Goal: Check status: Check status

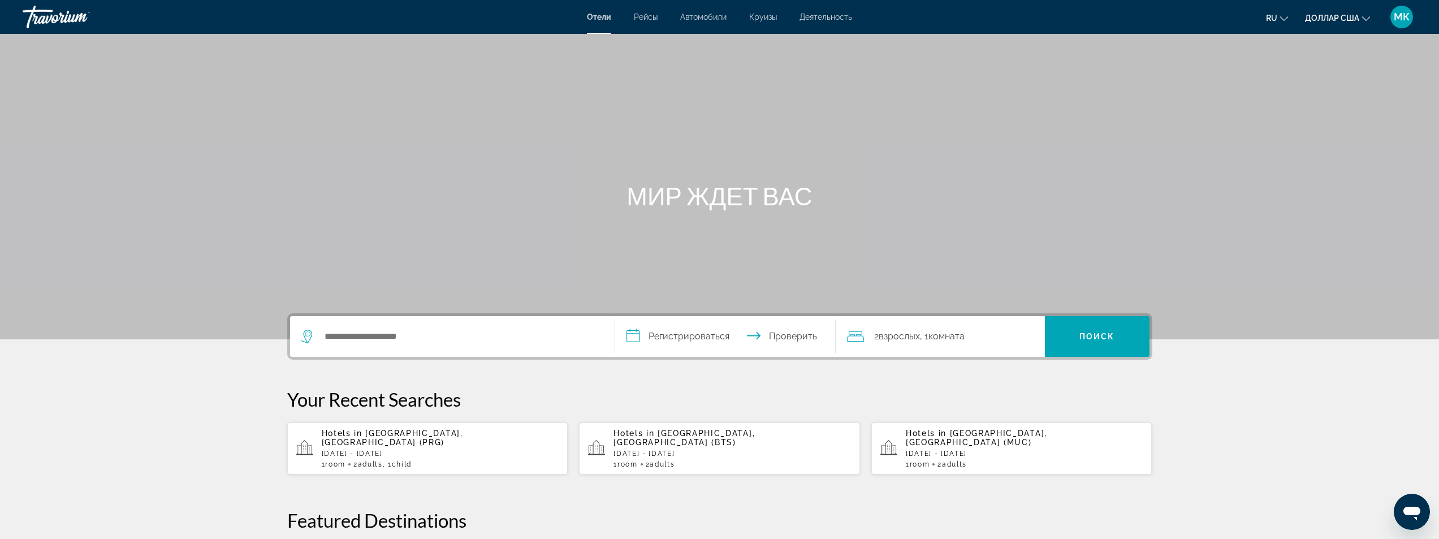
click at [1395, 18] on font "МК" at bounding box center [1402, 17] width 16 height 12
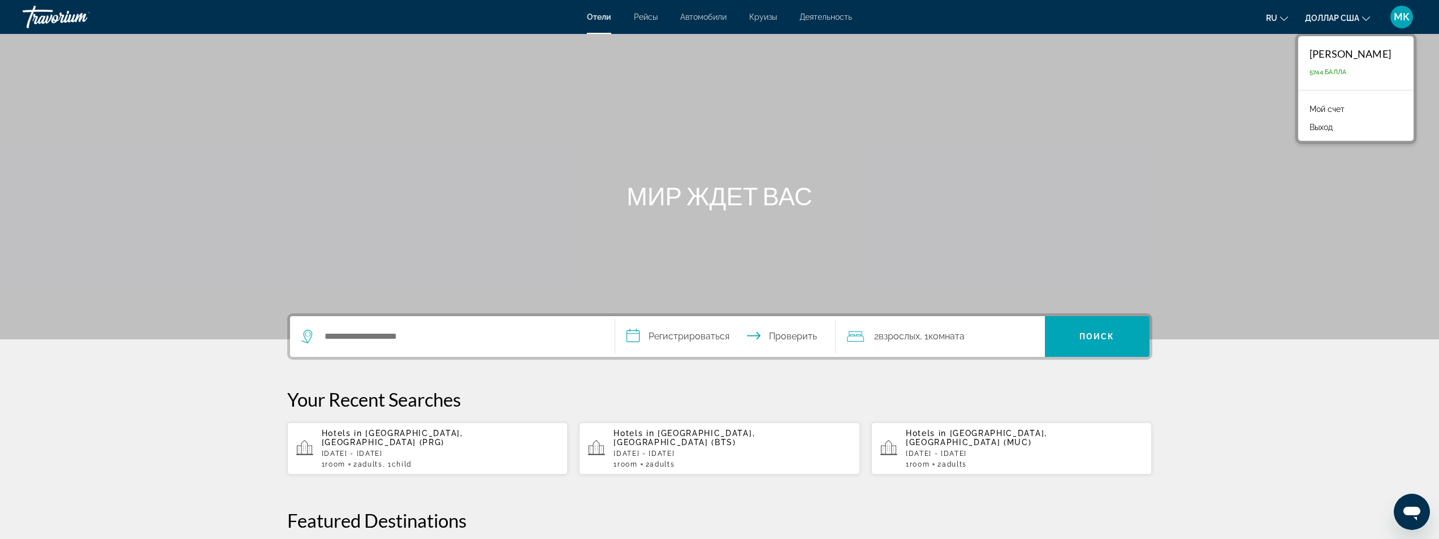
click at [1395, 18] on font "МК" at bounding box center [1402, 17] width 16 height 12
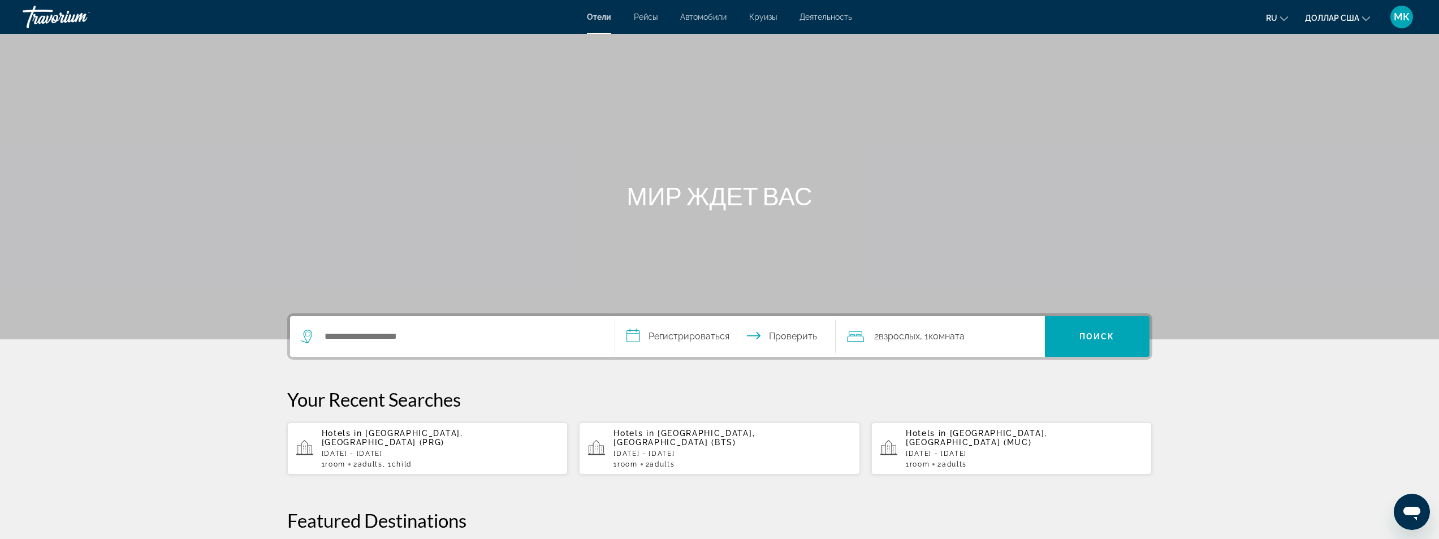
click at [1397, 21] on font "МК" at bounding box center [1402, 17] width 16 height 12
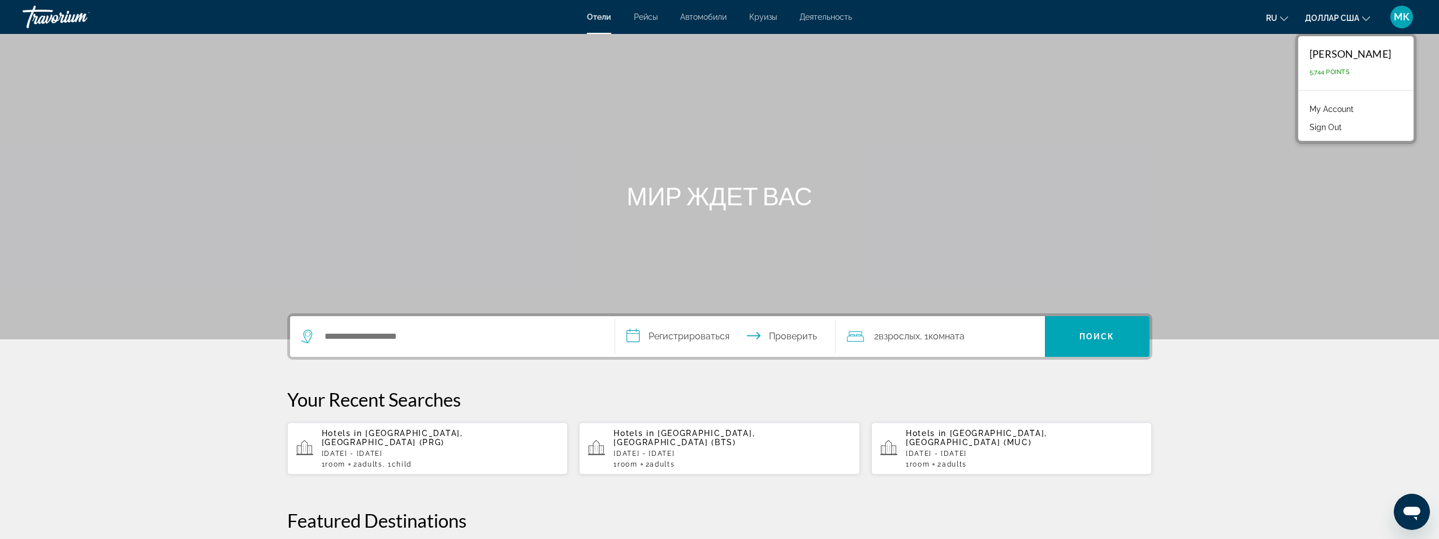
click at [1397, 21] on font "МК" at bounding box center [1402, 17] width 16 height 12
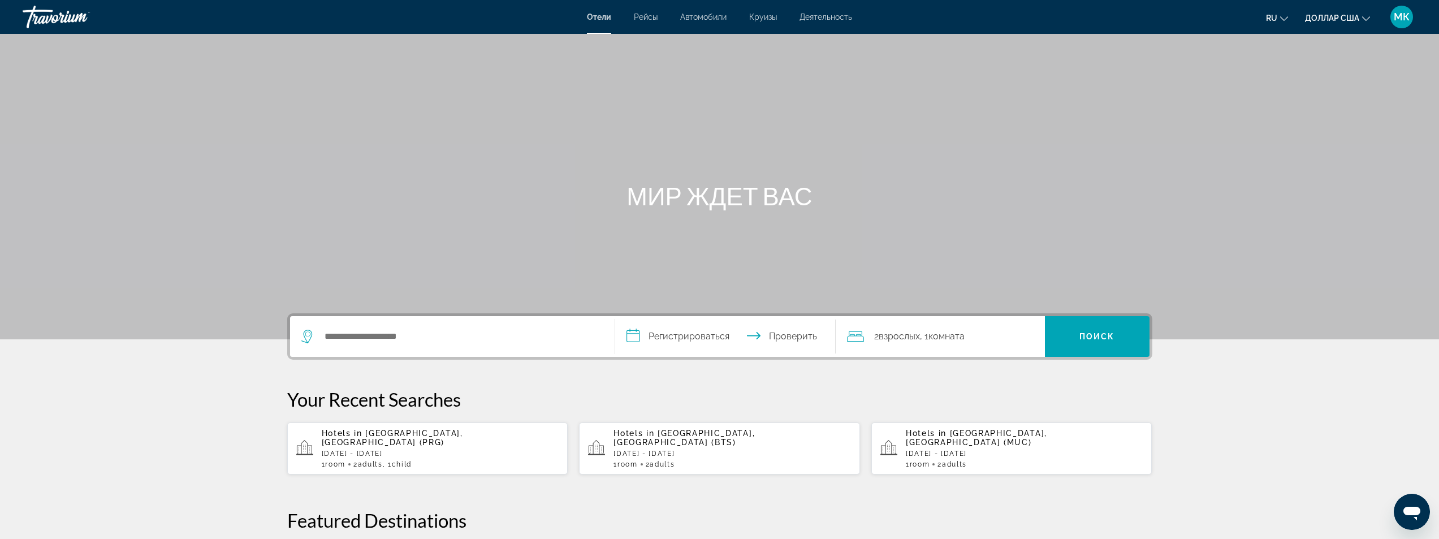
click at [1402, 14] on font "МК" at bounding box center [1402, 17] width 16 height 12
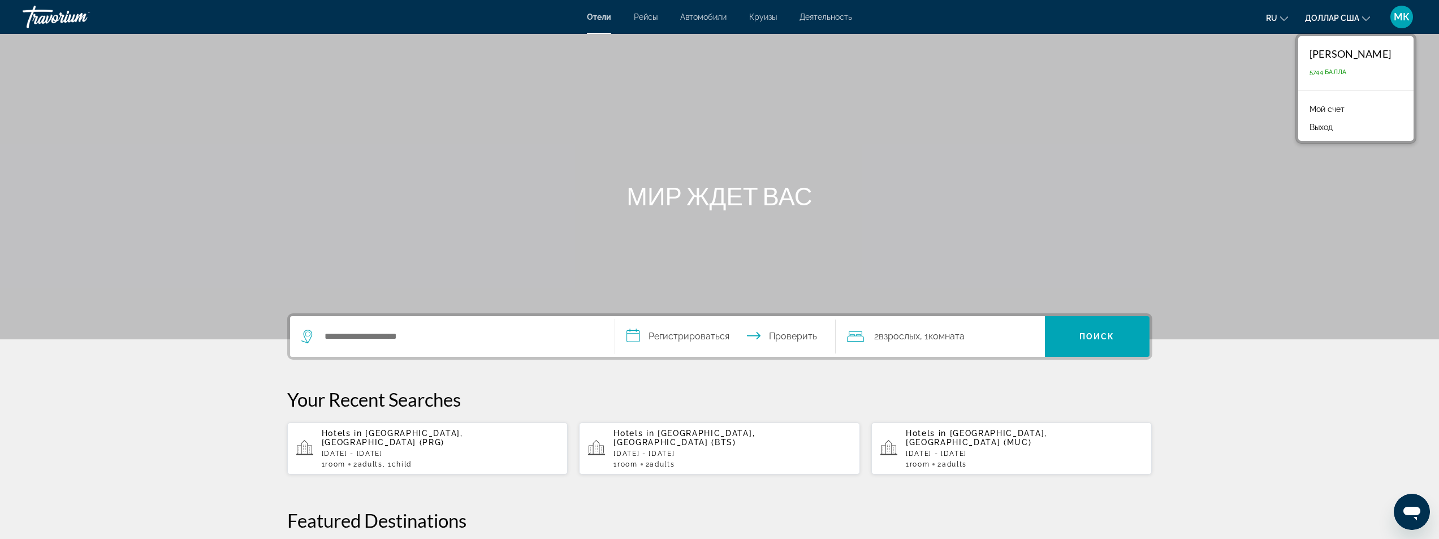
click at [1345, 110] on font "Мой счет" at bounding box center [1327, 109] width 35 height 9
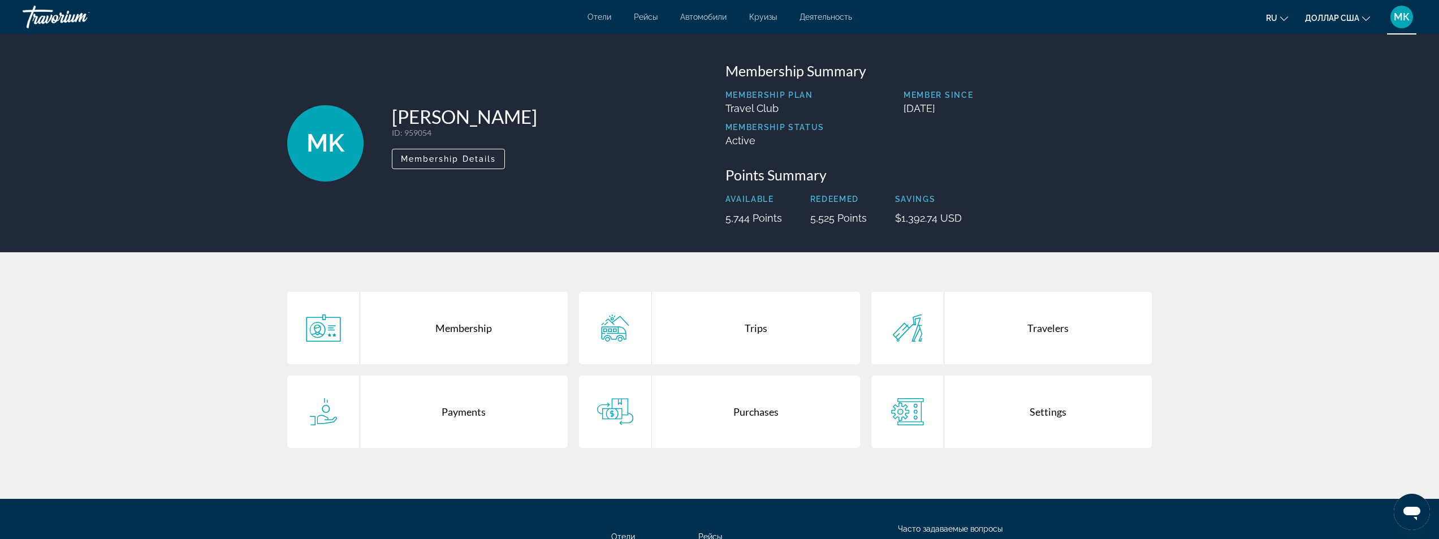
click at [485, 422] on div "Payments" at bounding box center [464, 411] width 208 height 72
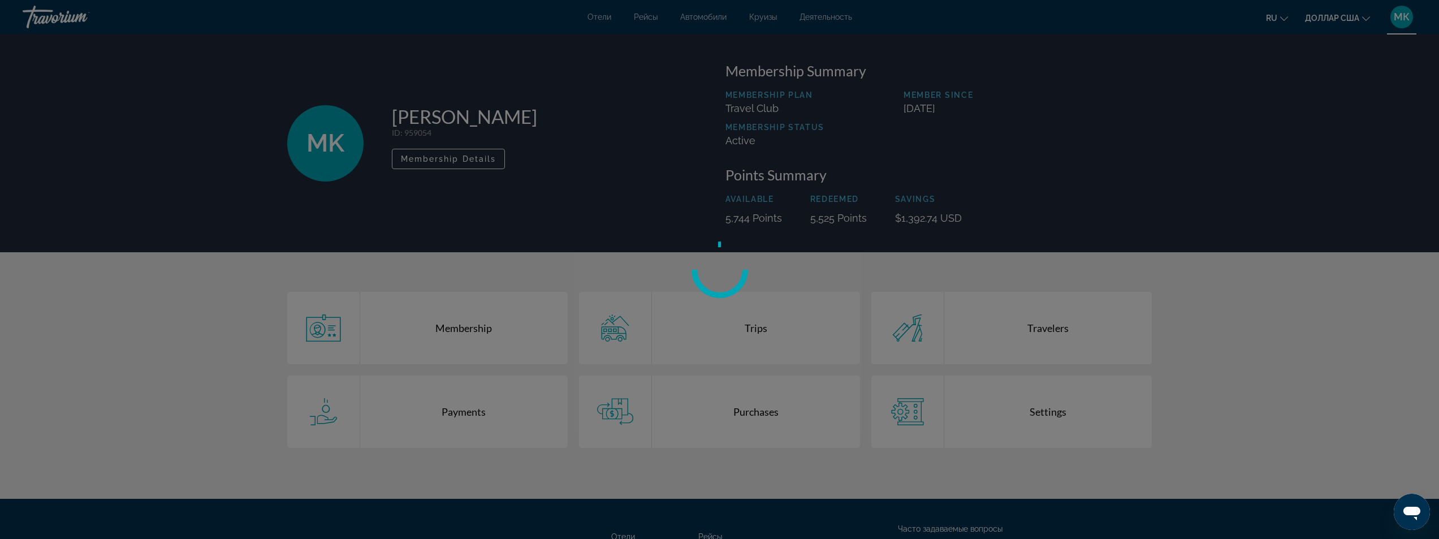
click at [485, 422] on div at bounding box center [719, 269] width 1439 height 539
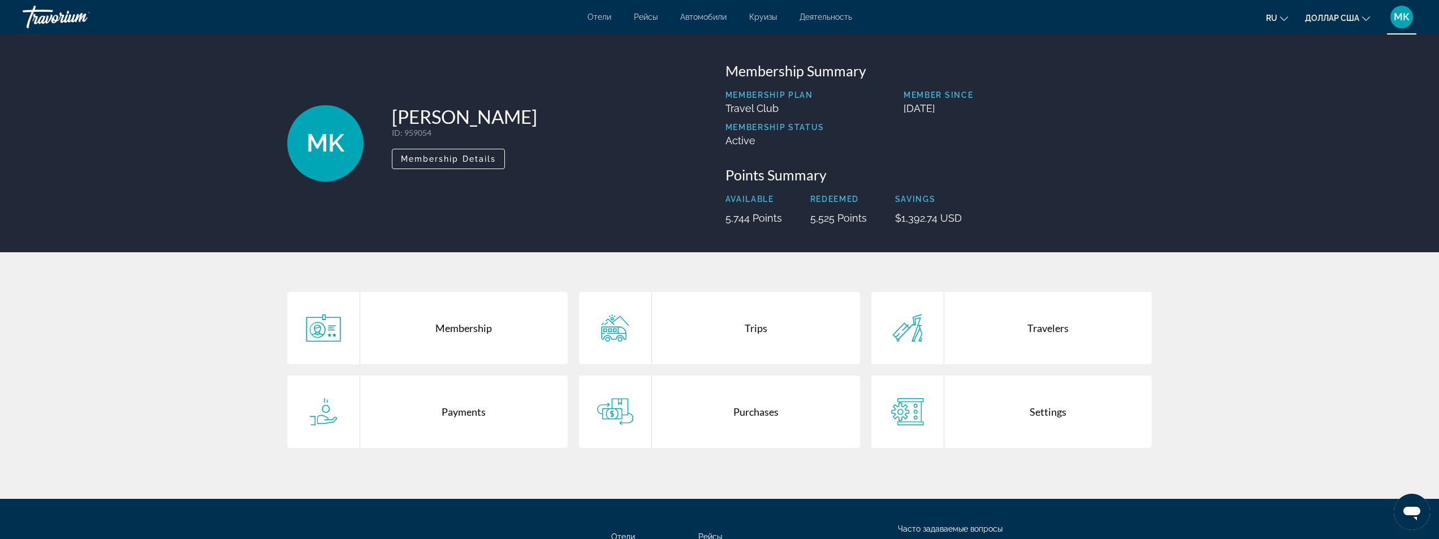
click at [694, 340] on div "Trips" at bounding box center [756, 328] width 208 height 72
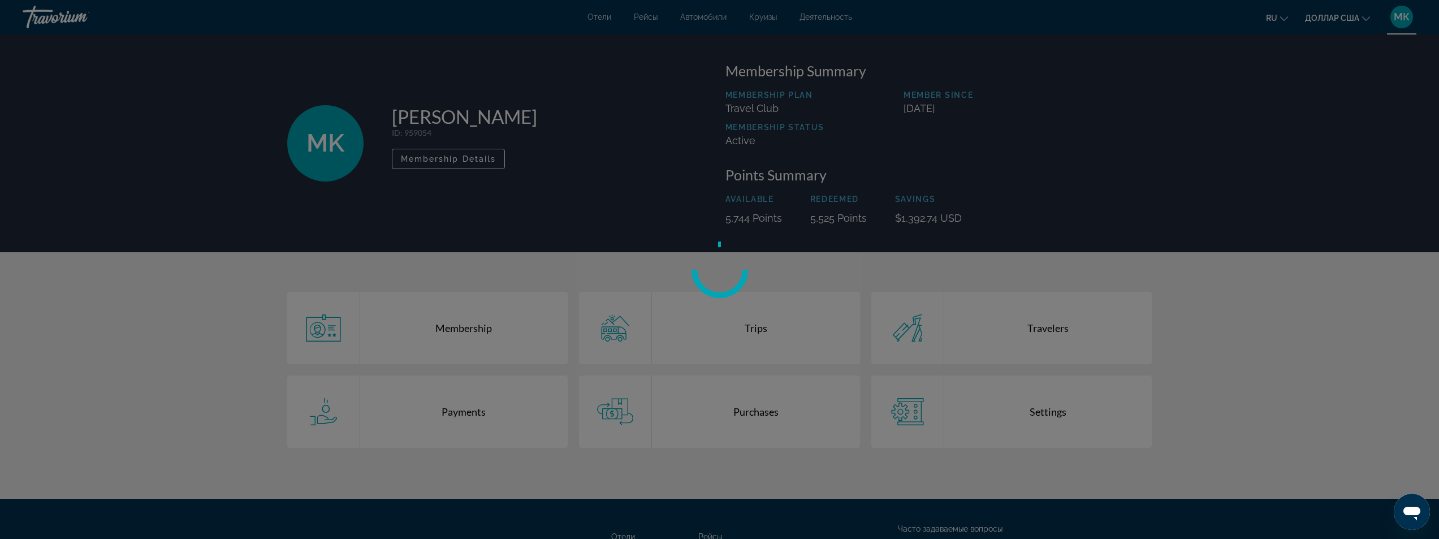
click at [694, 340] on div "Перейти к основному содержанию [PERSON_NAME] Автомобили Круизы Деятельность [PE…" at bounding box center [719, 269] width 1439 height 539
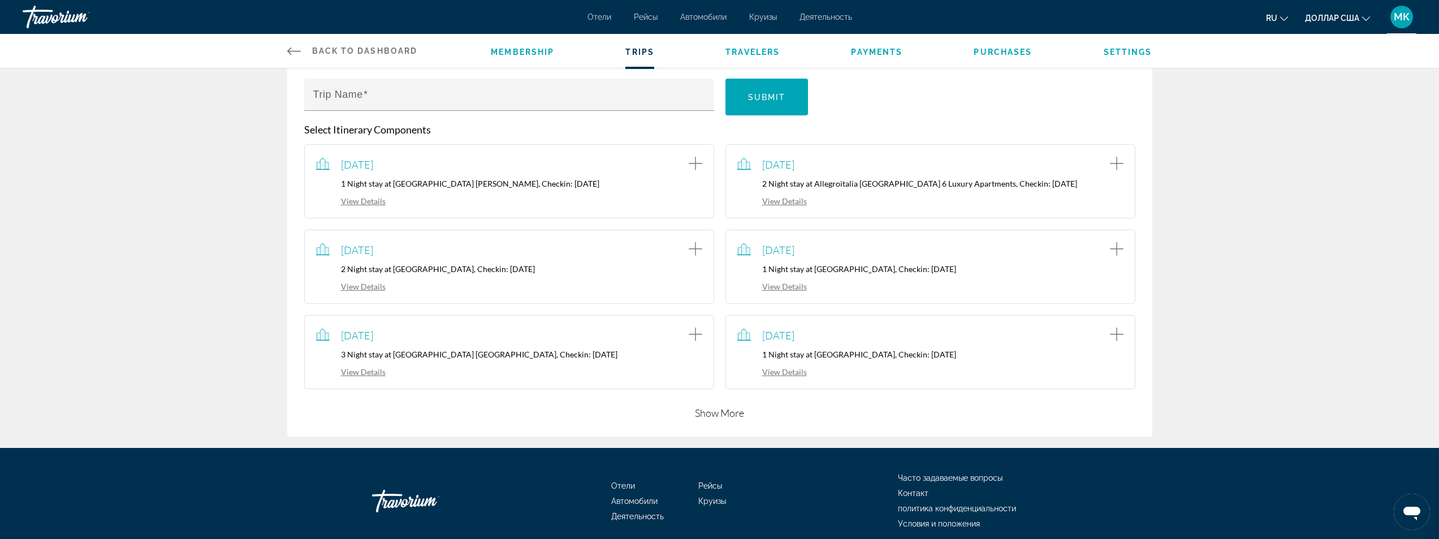
scroll to position [170, 0]
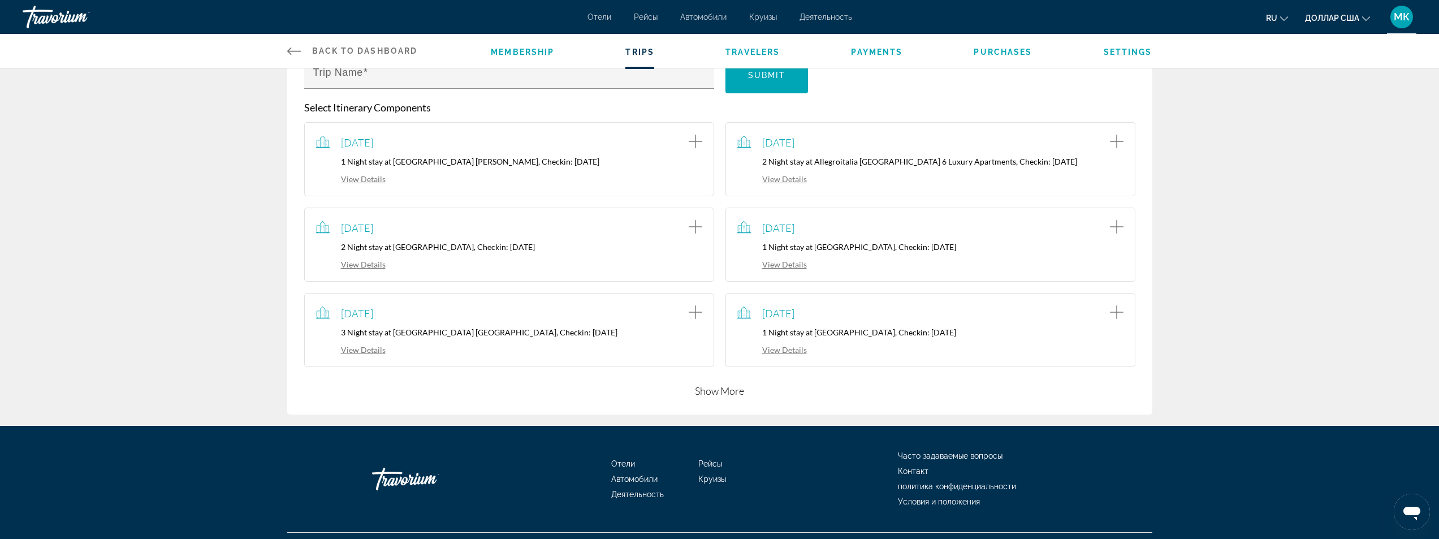
click at [715, 387] on button "Show More" at bounding box center [719, 391] width 49 height 14
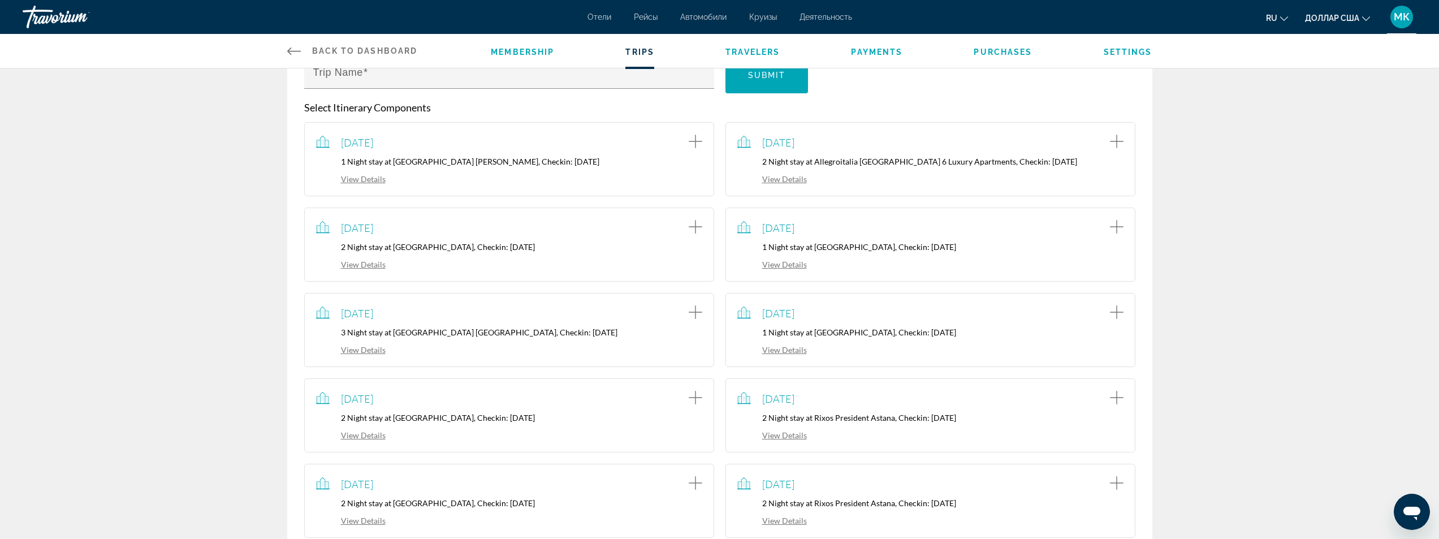
scroll to position [339, 0]
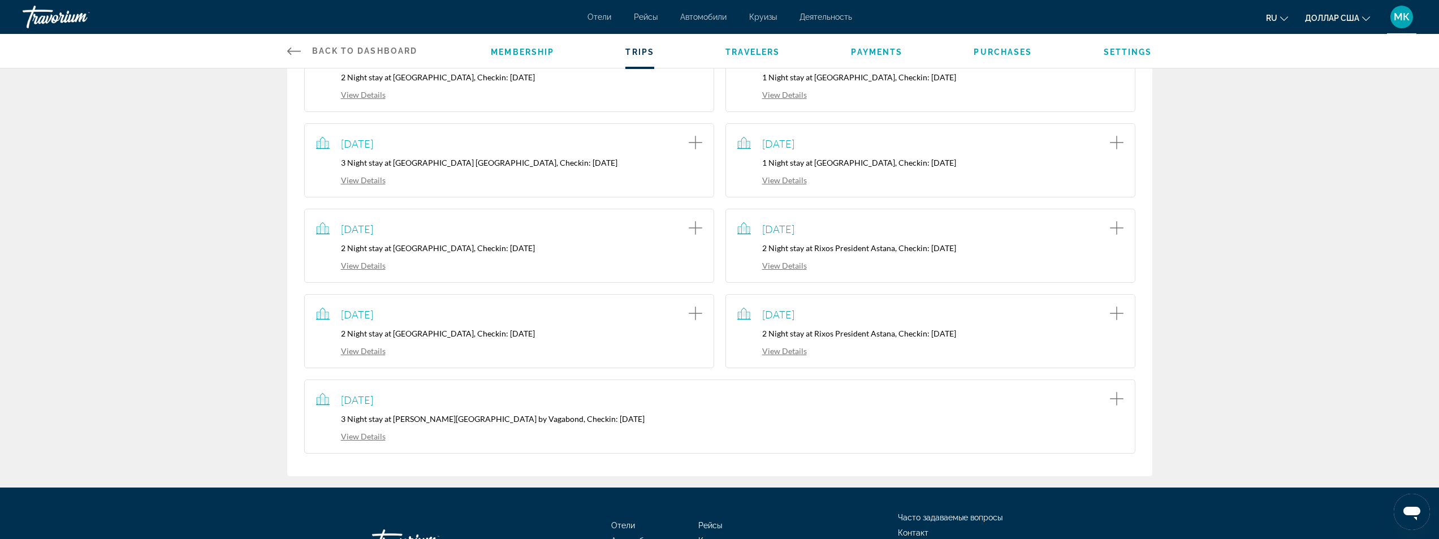
click at [362, 435] on link "View Details" at bounding box center [351, 436] width 70 height 10
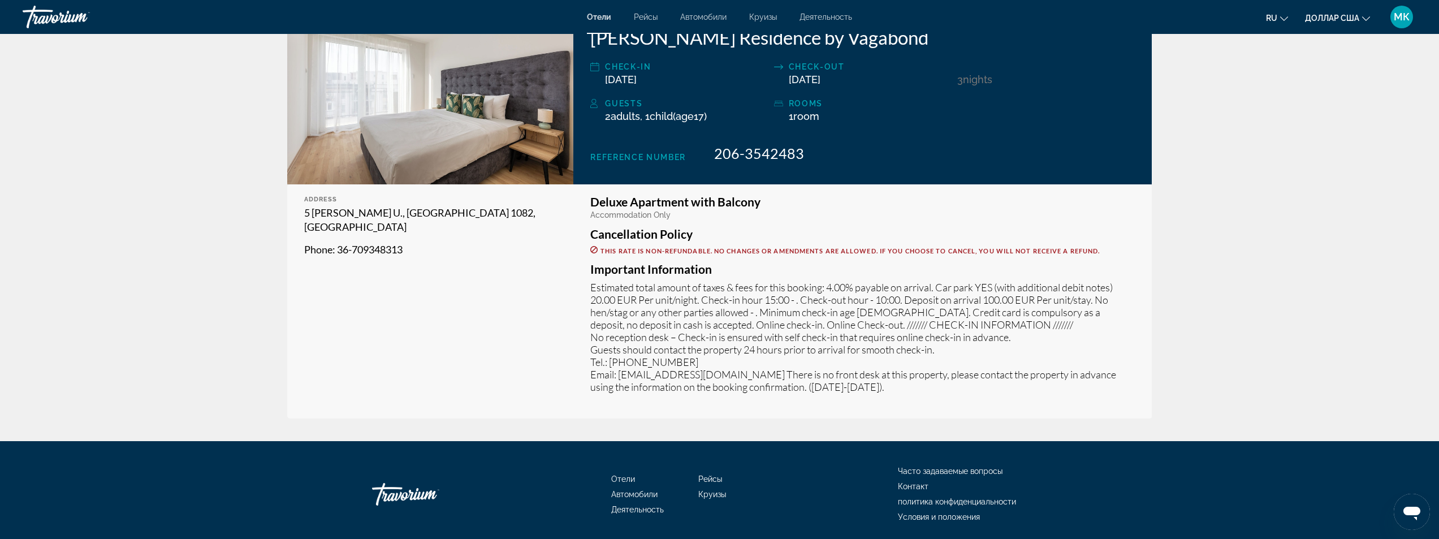
scroll to position [250, 0]
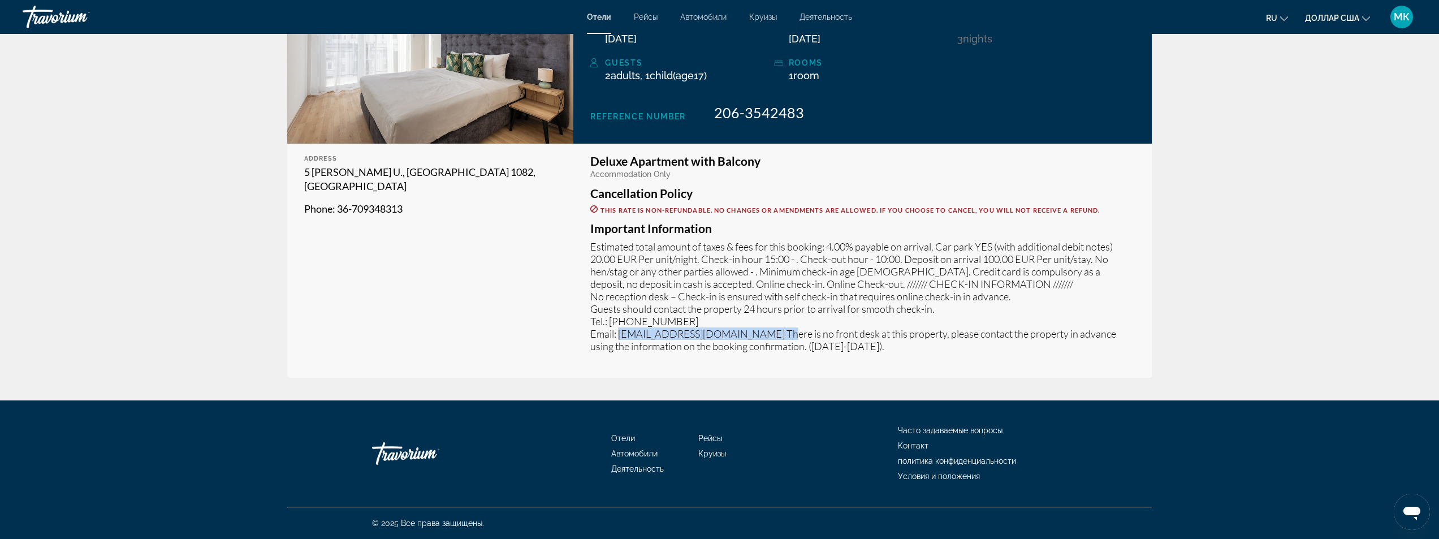
drag, startPoint x: 773, startPoint y: 334, endPoint x: 618, endPoint y: 338, distance: 155.0
click at [618, 338] on p "Estimated total amount of taxes & fees for this booking: 4.00% payable on arriv…" at bounding box center [862, 296] width 545 height 112
click at [744, 310] on p "Estimated total amount of taxes & fees for this booking: 4.00% payable on arriv…" at bounding box center [862, 296] width 545 height 112
drag, startPoint x: 779, startPoint y: 333, endPoint x: 620, endPoint y: 331, distance: 159.5
click at [620, 331] on p "Estimated total amount of taxes & fees for this booking: 4.00% payable on arriv…" at bounding box center [862, 296] width 545 height 112
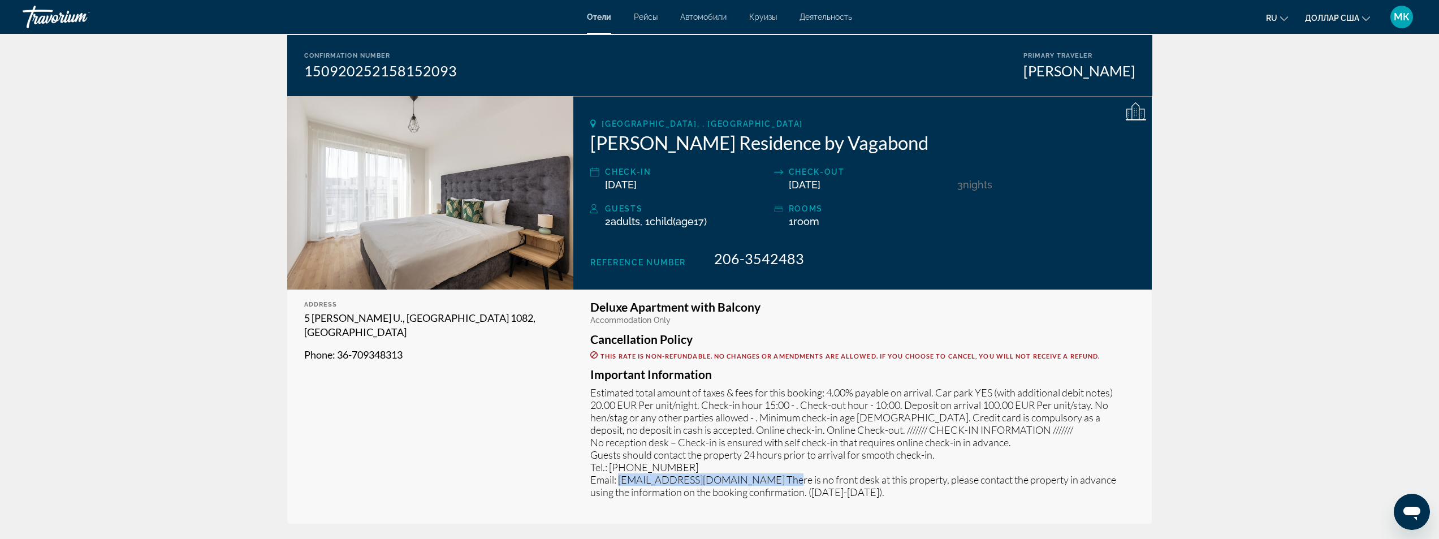
scroll to position [80, 0]
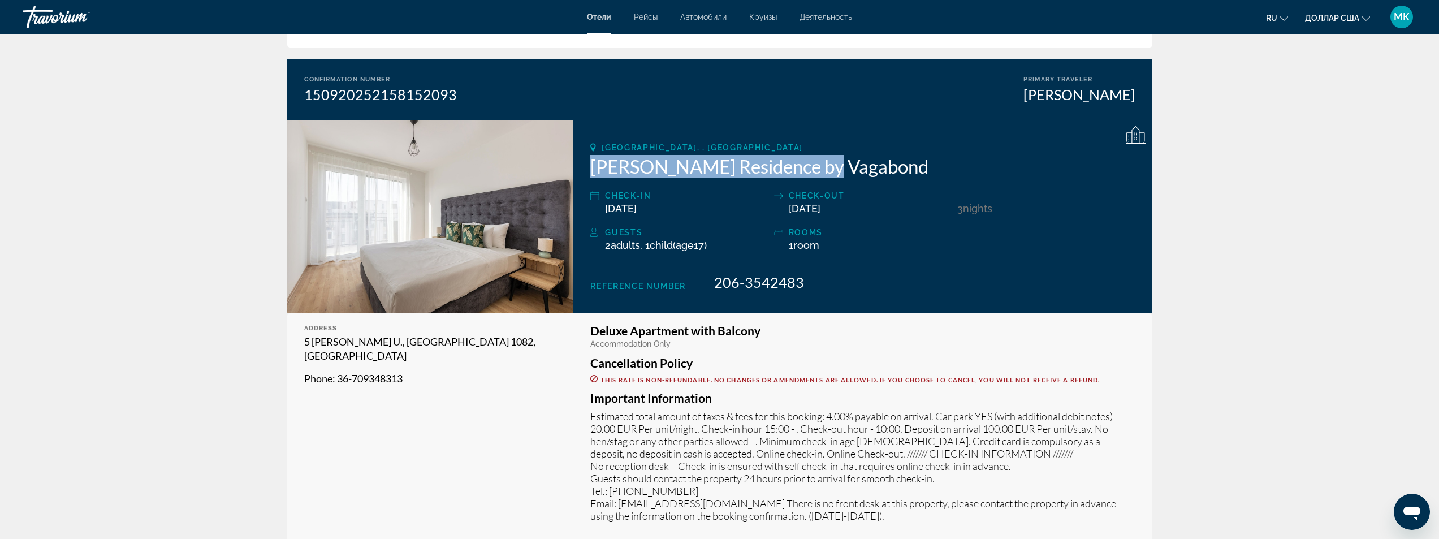
drag, startPoint x: 829, startPoint y: 166, endPoint x: 586, endPoint y: 172, distance: 243.2
click at [586, 172] on div "[GEOGRAPHIC_DATA], , [DEMOGRAPHIC_DATA] [PERSON_NAME] Residence by [PERSON_NAME…" at bounding box center [862, 216] width 578 height 193
copy h2 "[PERSON_NAME] Residence by Vagabond"
click at [1255, 229] on app-hotel-booking-confirmation "Confirmation Details Reservation Status Confirmed Print Cancel Reservation Conf…" at bounding box center [719, 262] width 1439 height 616
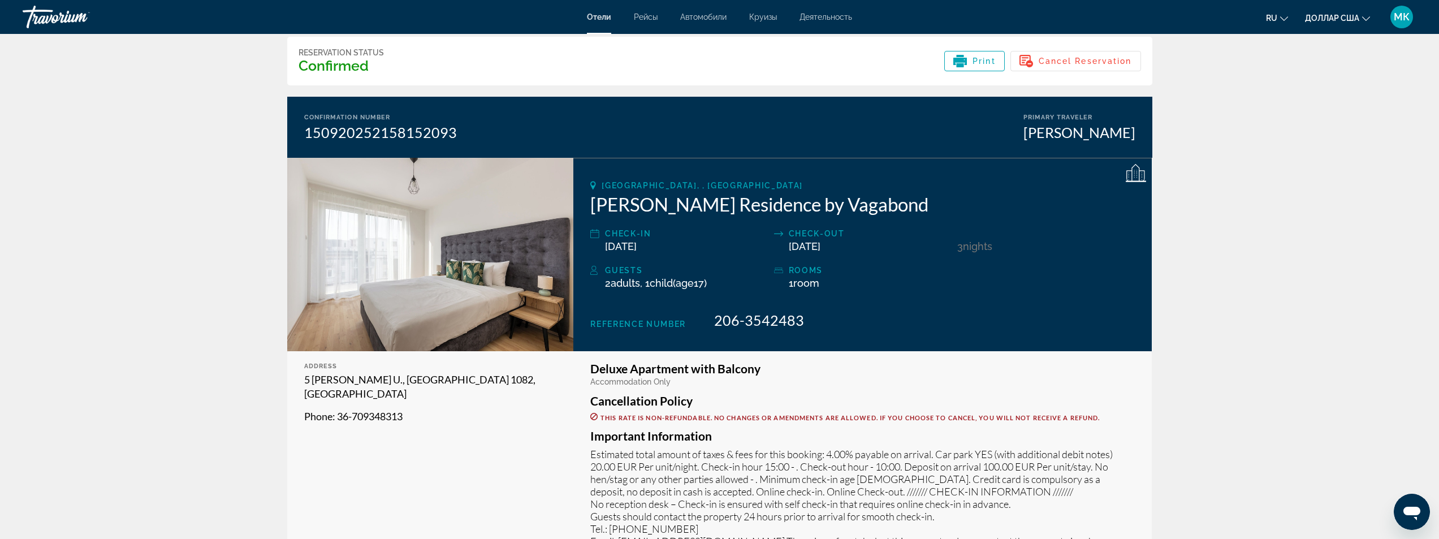
scroll to position [0, 0]
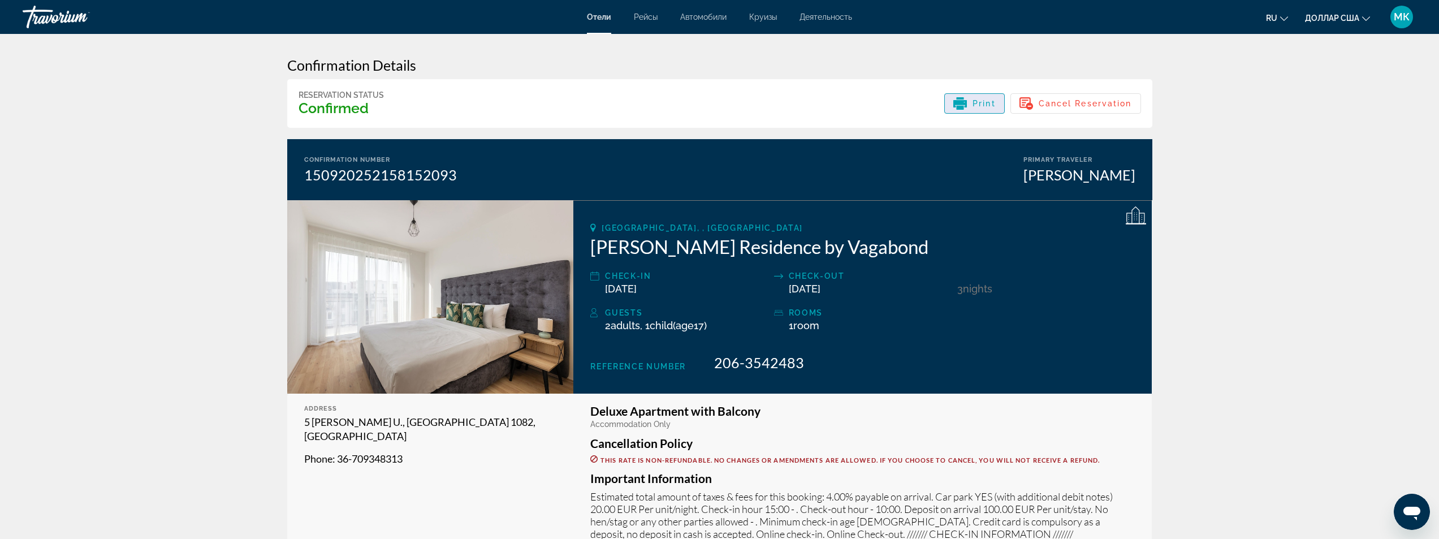
click at [960, 105] on icon "Основное содержание" at bounding box center [960, 103] width 14 height 7
